Goal: Navigation & Orientation: Find specific page/section

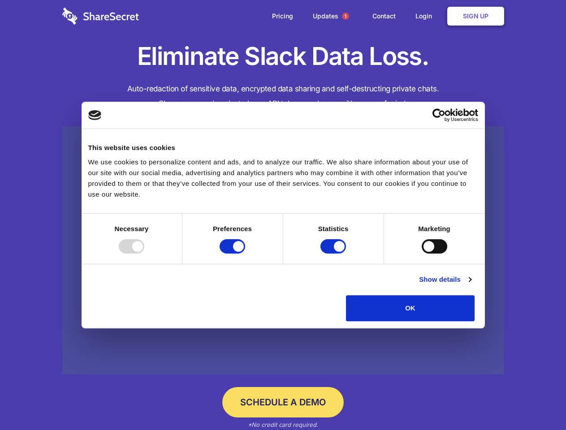
click at [144, 254] on div at bounding box center [132, 246] width 26 height 14
click at [245, 254] on input "Preferences" at bounding box center [233, 246] width 26 height 14
checkbox input "false"
click at [334, 254] on input "Statistics" at bounding box center [334, 246] width 26 height 14
checkbox input "false"
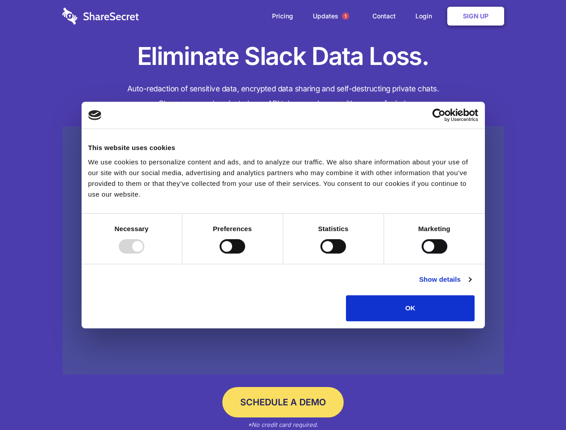
click at [422, 254] on input "Marketing" at bounding box center [435, 246] width 26 height 14
checkbox input "true"
click at [471, 285] on link "Show details" at bounding box center [445, 279] width 52 height 11
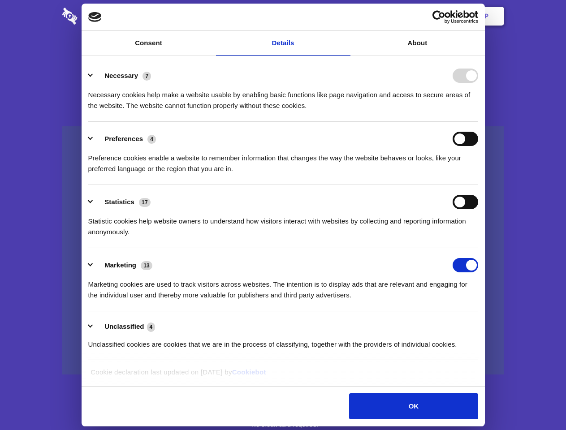
click at [478, 122] on li "Necessary 7 Necessary cookies help make a website usable by enabling basic func…" at bounding box center [283, 90] width 390 height 63
click at [345, 16] on span "1" at bounding box center [345, 16] width 7 height 7
